Goal: Task Accomplishment & Management: Complete application form

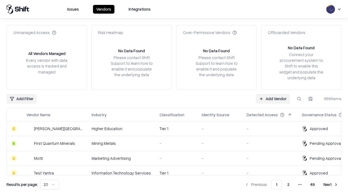
click at [273, 98] on link "Add Vendor" at bounding box center [273, 99] width 34 height 10
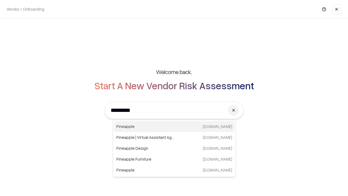
click at [174, 126] on div "Pineapple pineappleenergy.com" at bounding box center [174, 126] width 120 height 11
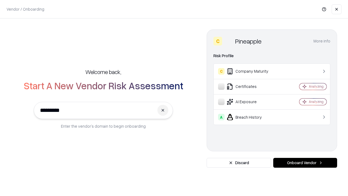
type input "*********"
click at [305, 162] on button "Onboard Vendor" at bounding box center [305, 163] width 64 height 10
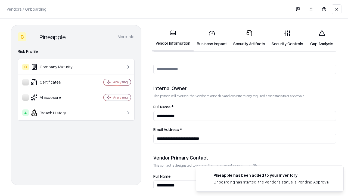
scroll to position [281, 0]
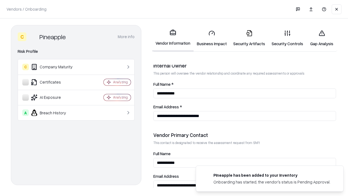
click at [212, 38] on link "Business Impact" at bounding box center [211, 38] width 36 height 25
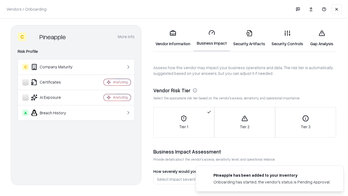
click at [249, 38] on link "Security Artifacts" at bounding box center [249, 38] width 38 height 25
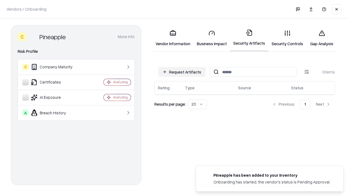
click at [182, 72] on button "Request Artifacts" at bounding box center [181, 72] width 47 height 10
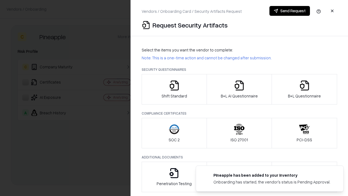
click at [174, 89] on icon "button" at bounding box center [174, 85] width 11 height 11
click at [289, 11] on button "Send Request" at bounding box center [289, 11] width 40 height 10
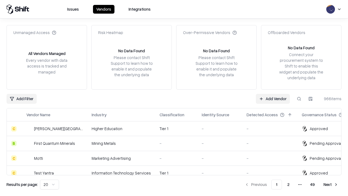
click at [299, 98] on button at bounding box center [299, 99] width 10 height 10
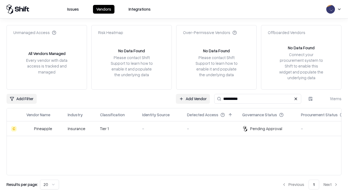
type input "*********"
click at [177, 128] on div "-" at bounding box center [160, 129] width 36 height 6
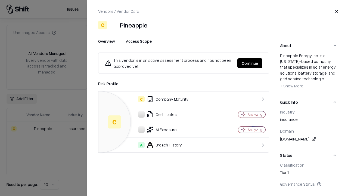
click at [250, 63] on button "Continue" at bounding box center [249, 63] width 25 height 10
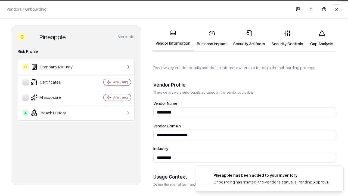
click at [249, 38] on link "Security Artifacts" at bounding box center [249, 38] width 38 height 25
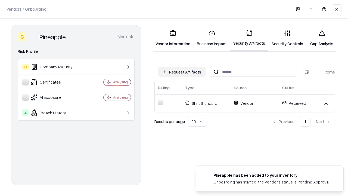
click at [287, 38] on link "Security Controls" at bounding box center [287, 38] width 38 height 25
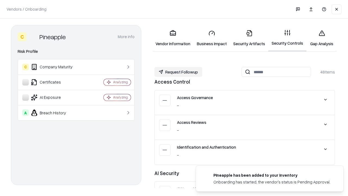
click at [178, 72] on button "Request Followup" at bounding box center [178, 72] width 48 height 10
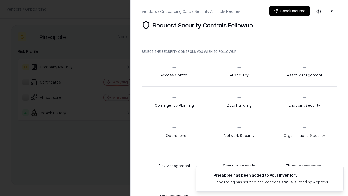
click at [174, 71] on div "Access Control" at bounding box center [174, 70] width 28 height 13
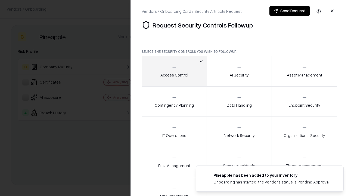
click at [289, 11] on button "Send Request" at bounding box center [289, 11] width 40 height 10
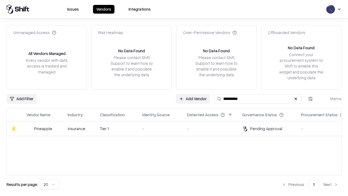
type input "*********"
click at [177, 128] on div "-" at bounding box center [160, 129] width 36 height 6
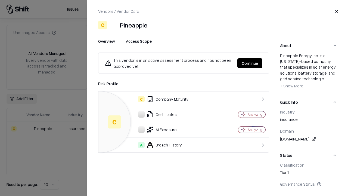
click at [250, 63] on button "Continue" at bounding box center [249, 63] width 25 height 10
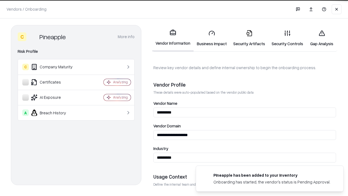
click at [321, 38] on link "Gap Analysis" at bounding box center [321, 38] width 31 height 25
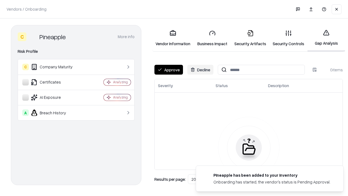
click at [168, 70] on button "Approve" at bounding box center [168, 70] width 29 height 10
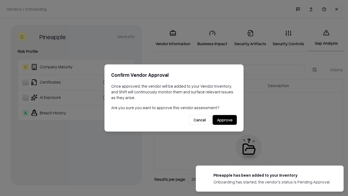
click at [224, 120] on button "Approve" at bounding box center [224, 120] width 24 height 10
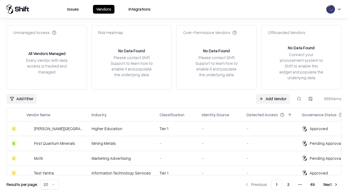
type input "*********"
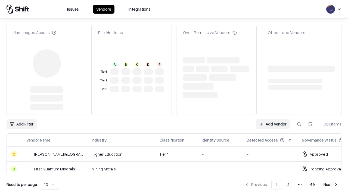
click at [273, 119] on link "Add Vendor" at bounding box center [273, 124] width 34 height 10
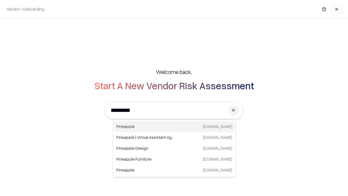
click at [174, 126] on div "Pineapple [DOMAIN_NAME]" at bounding box center [174, 126] width 120 height 11
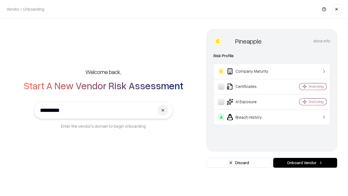
type input "*********"
click at [305, 162] on button "Onboard Vendor" at bounding box center [305, 163] width 64 height 10
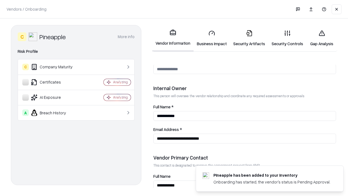
scroll to position [281, 0]
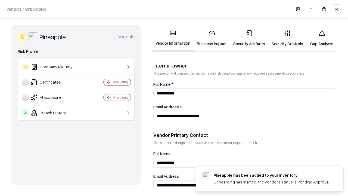
click at [321, 38] on link "Gap Analysis" at bounding box center [321, 38] width 31 height 25
